Goal: Transaction & Acquisition: Purchase product/service

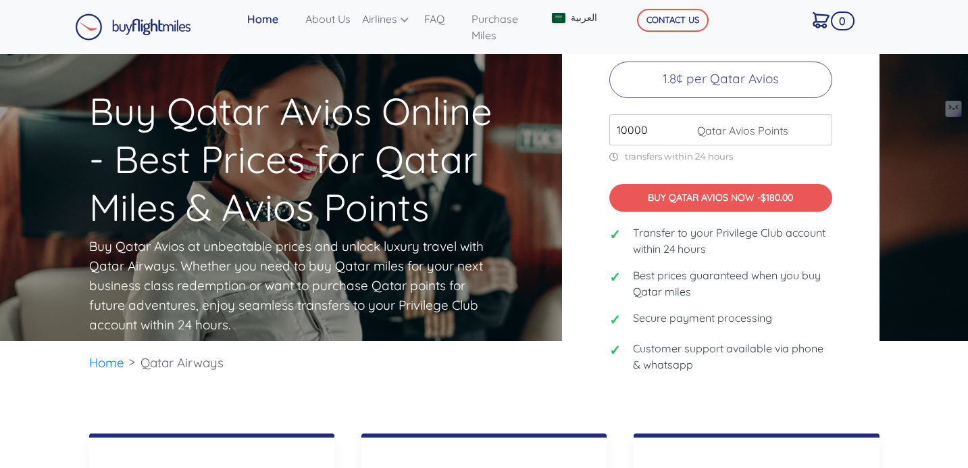
click at [663, 130] on input "10000" at bounding box center [721, 129] width 223 height 31
click at [847, 159] on div "Buy Qatar Avios at Best Prices 1.8¢ per Qatar Avios 10000 Qatar Avios Points tr…" at bounding box center [721, 198] width 318 height 440
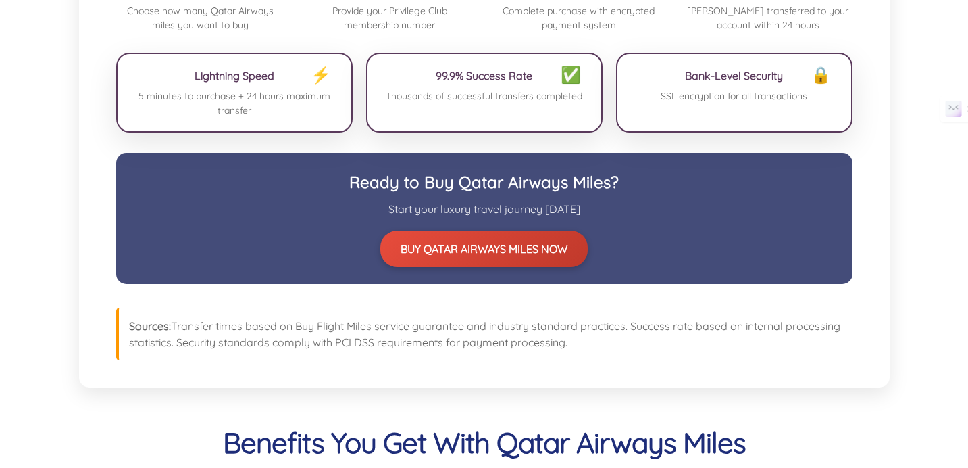
scroll to position [1108, 0]
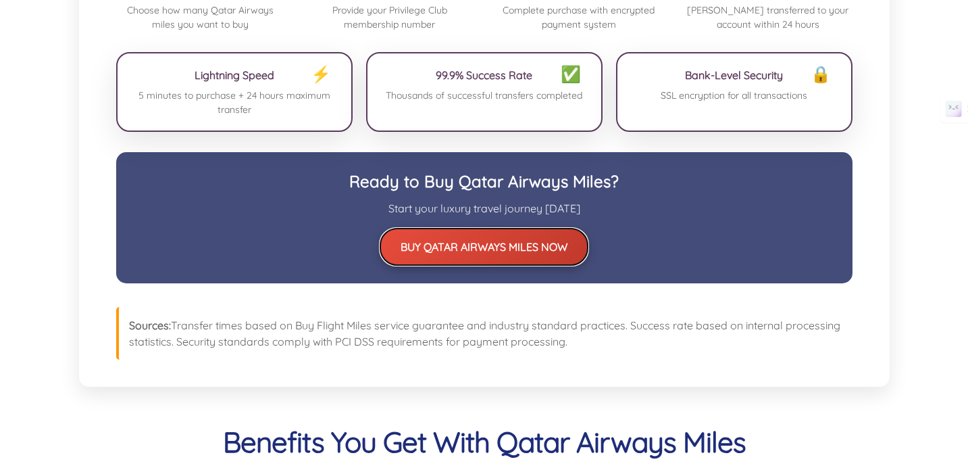
click at [451, 236] on button "BUY QATAR AIRWAYS MILES NOW" at bounding box center [483, 246] width 207 height 36
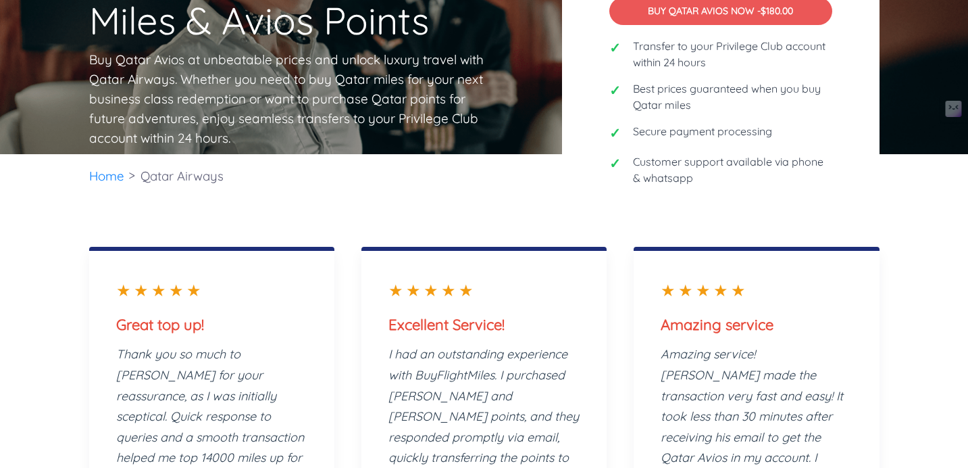
scroll to position [0, 0]
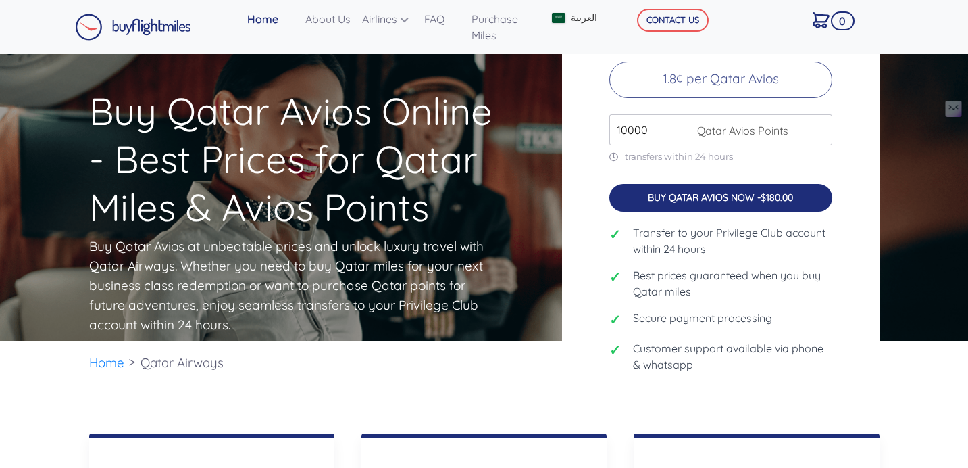
click at [717, 200] on button "BUY QATAR AVIOS NOW - $180.00" at bounding box center [721, 198] width 223 height 28
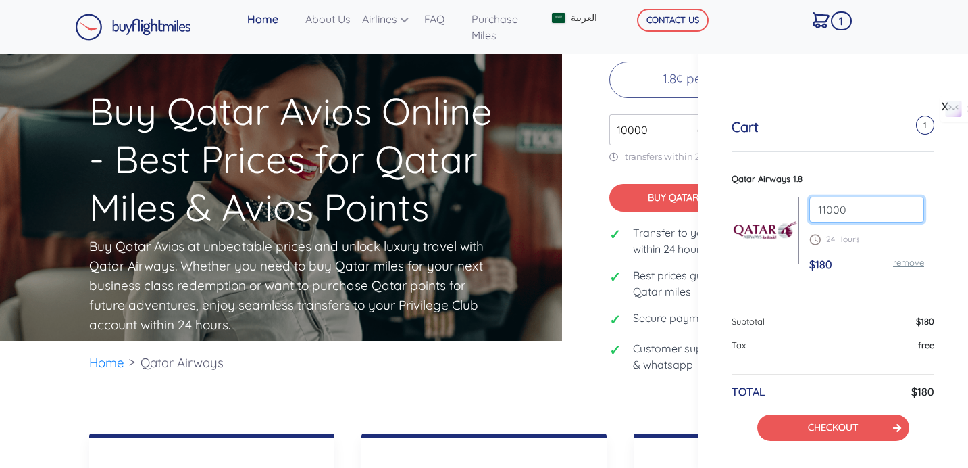
click at [906, 207] on input "11000" at bounding box center [867, 210] width 115 height 26
type input "10000"
click at [907, 213] on input "10000" at bounding box center [867, 210] width 115 height 26
click at [906, 213] on input "10000" at bounding box center [867, 210] width 115 height 26
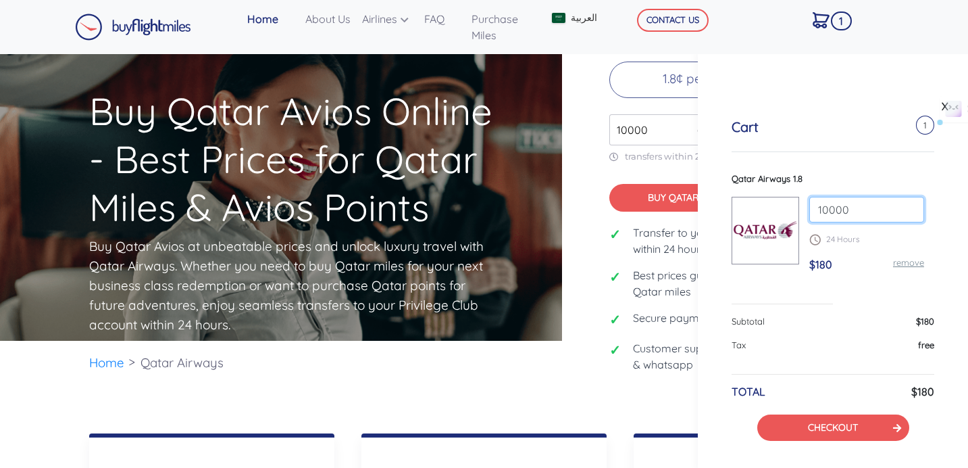
click at [906, 213] on input "10000" at bounding box center [867, 210] width 115 height 26
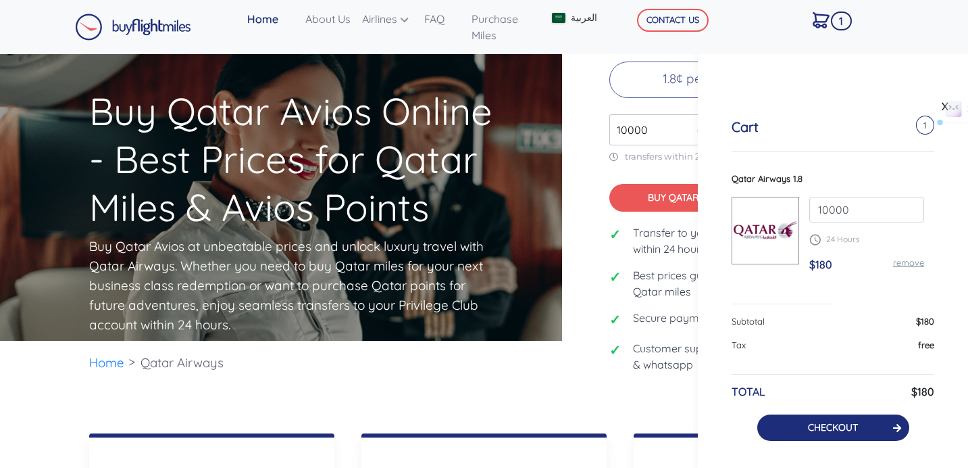
click at [808, 425] on link "CHECKOUT" at bounding box center [833, 427] width 50 height 12
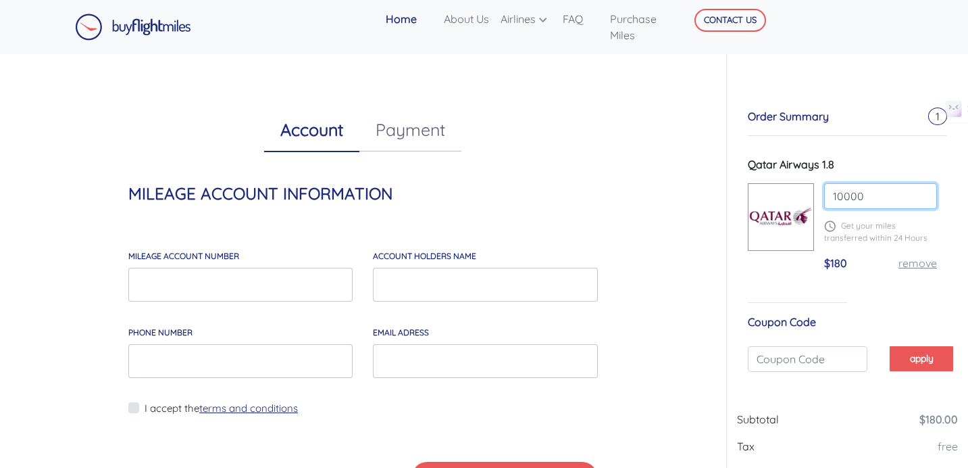
drag, startPoint x: 877, startPoint y: 203, endPoint x: 762, endPoint y: 171, distance: 119.2
click at [762, 171] on div "Qatar Airways 1.8 10000 Get your miles transferred within 24 Hours $180 remove" at bounding box center [847, 219] width 199 height 126
type input "70000"
click at [868, 294] on div "Order Summary 1 Qatar Airways 1.8 70000 Get your miles transferred within 24 Ho…" at bounding box center [847, 232] width 221 height 357
click at [886, 191] on input "70000" at bounding box center [880, 196] width 113 height 26
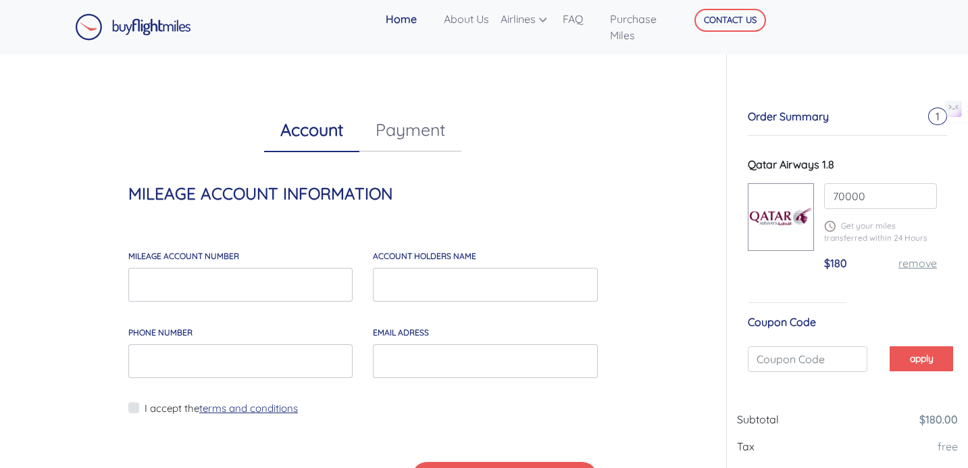
click at [687, 202] on div "Account Payment MILEAGE ACCOUNT INFORMATION MILEAGE account number account hold…" at bounding box center [363, 301] width 706 height 495
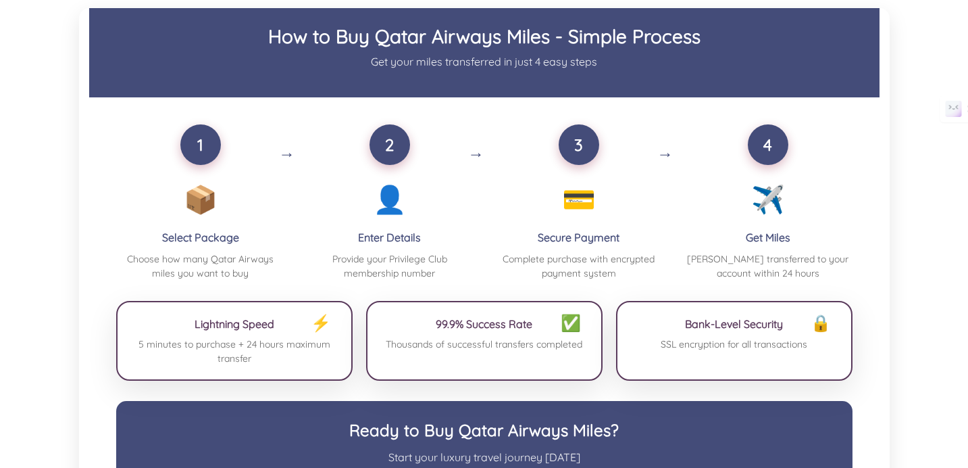
scroll to position [908, 0]
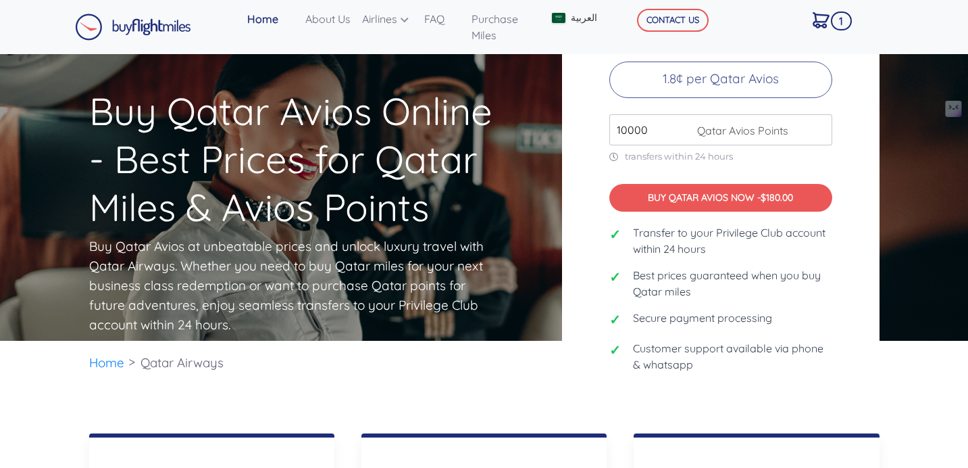
click at [693, 126] on span "Qatar Avios Points" at bounding box center [740, 130] width 98 height 16
click at [685, 127] on input "10000" at bounding box center [721, 129] width 223 height 31
drag, startPoint x: 665, startPoint y: 134, endPoint x: 551, endPoint y: 109, distance: 116.1
click at [552, 109] on div "Buy Qatar Avios at Best Prices 1.8¢ per Qatar Avios 10000 Qatar Avios Points tr…" at bounding box center [721, 198] width 338 height 440
type input "70000"
